Goal: Find contact information: Obtain details needed to contact an individual or organization

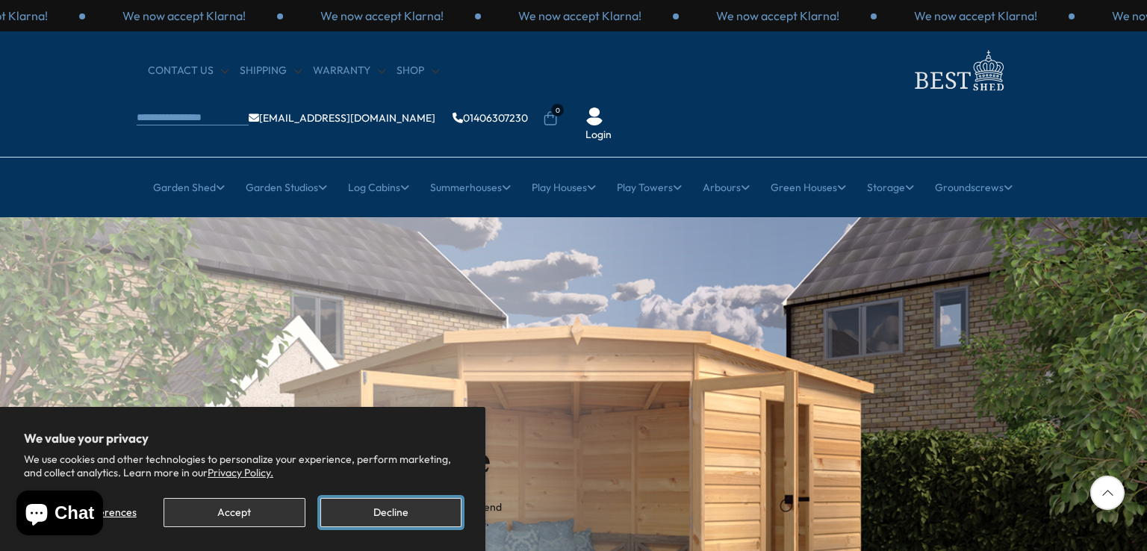
drag, startPoint x: 404, startPoint y: 512, endPoint x: 406, endPoint y: 495, distance: 17.2
click at [403, 512] on button "Decline" at bounding box center [390, 512] width 141 height 29
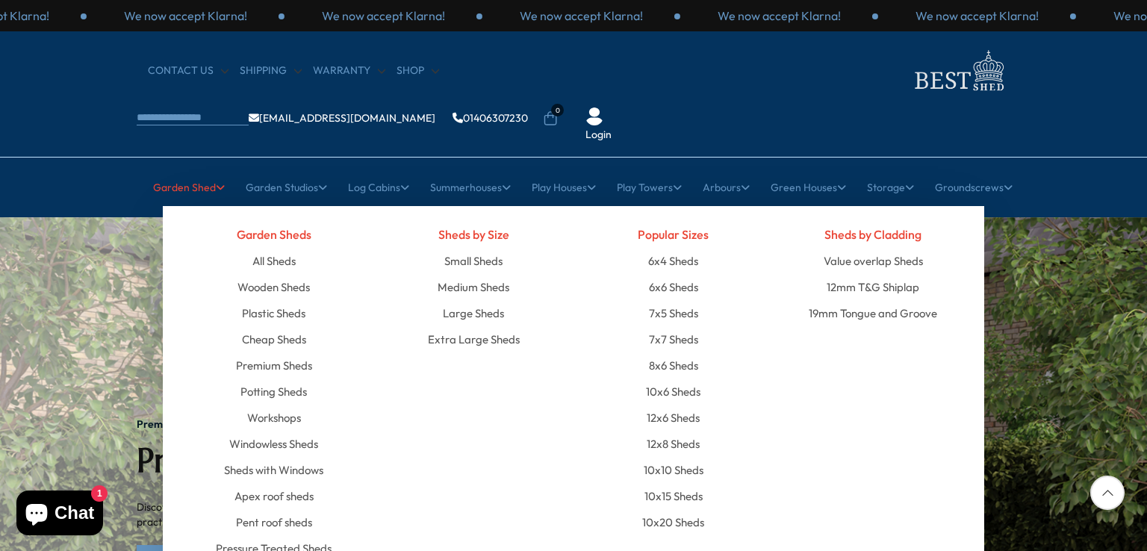
click at [205, 169] on link "Garden Shed" at bounding box center [189, 187] width 72 height 37
click at [293, 274] on link "Wooden Sheds" at bounding box center [273, 287] width 72 height 26
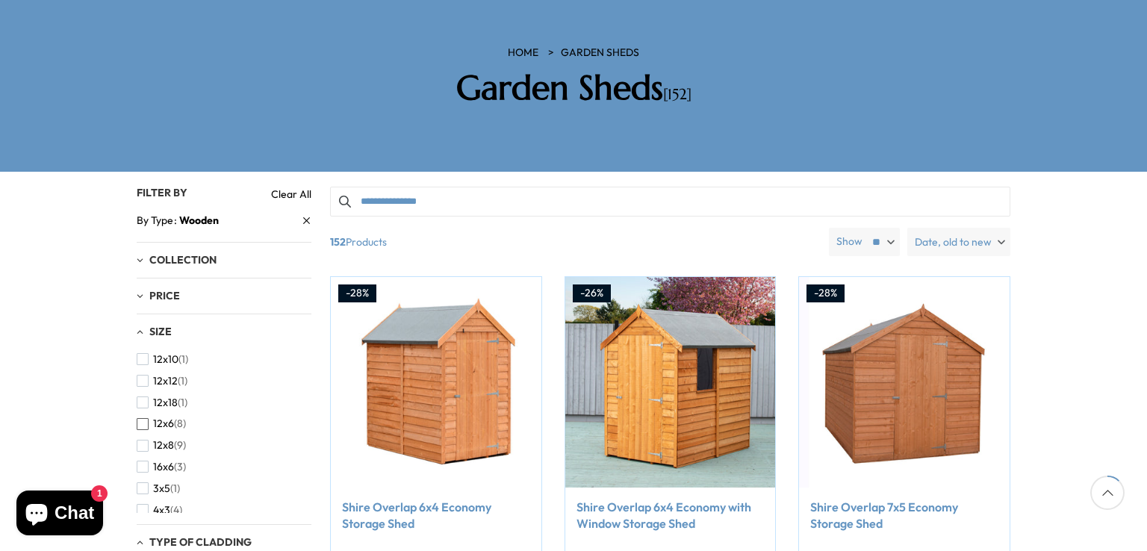
scroll to position [224, 0]
click at [144, 474] on span "button" at bounding box center [143, 480] width 12 height 12
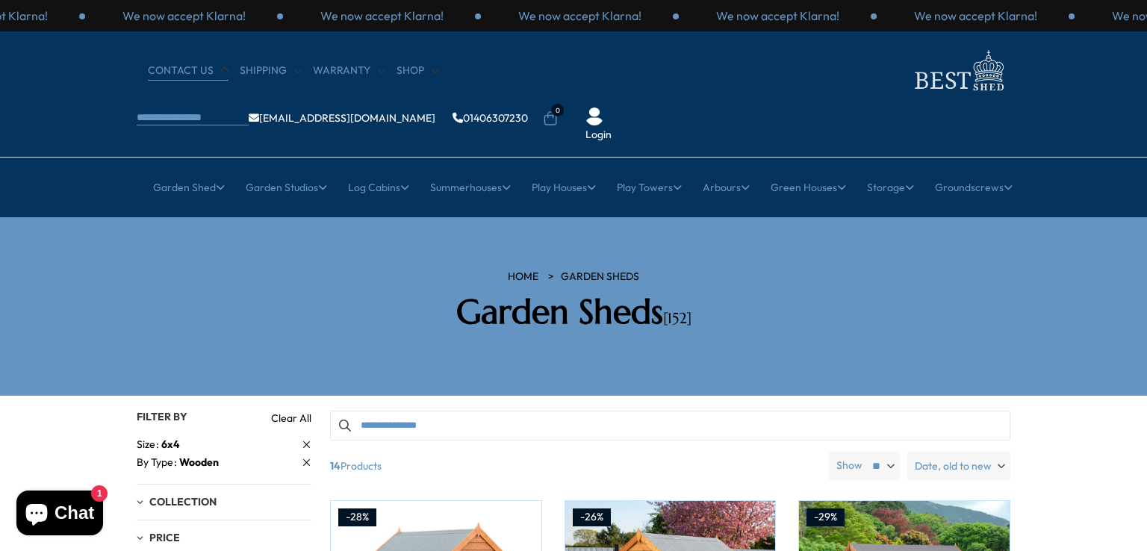
click at [182, 71] on link "CONTACT US" at bounding box center [188, 70] width 81 height 15
